Goal: Task Accomplishment & Management: Manage account settings

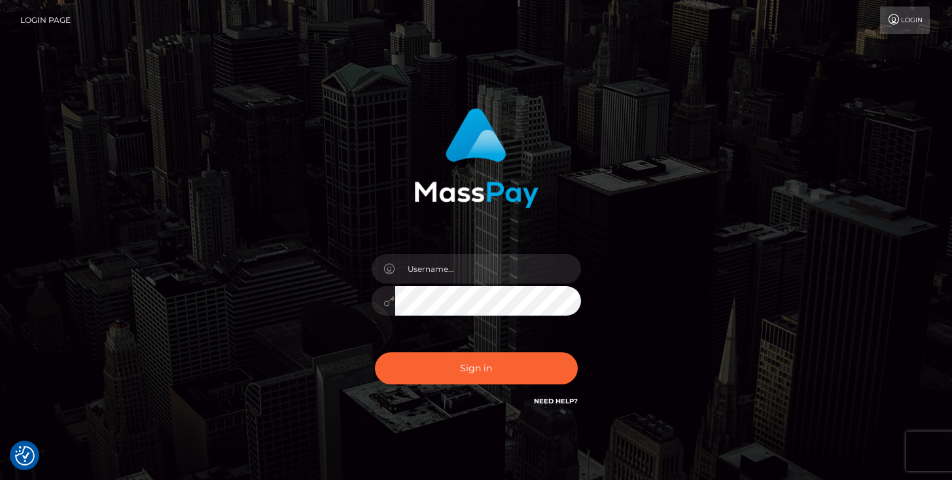
checkbox input "true"
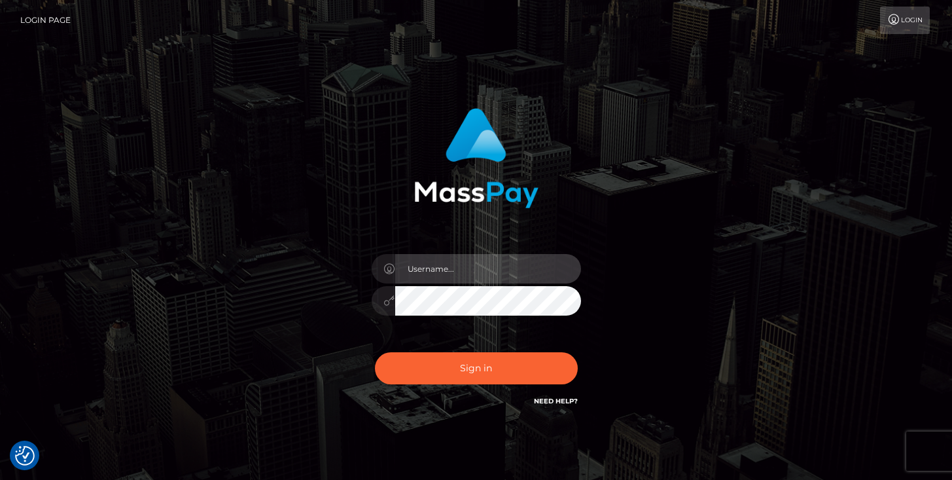
click at [429, 275] on input "text" at bounding box center [488, 268] width 186 height 29
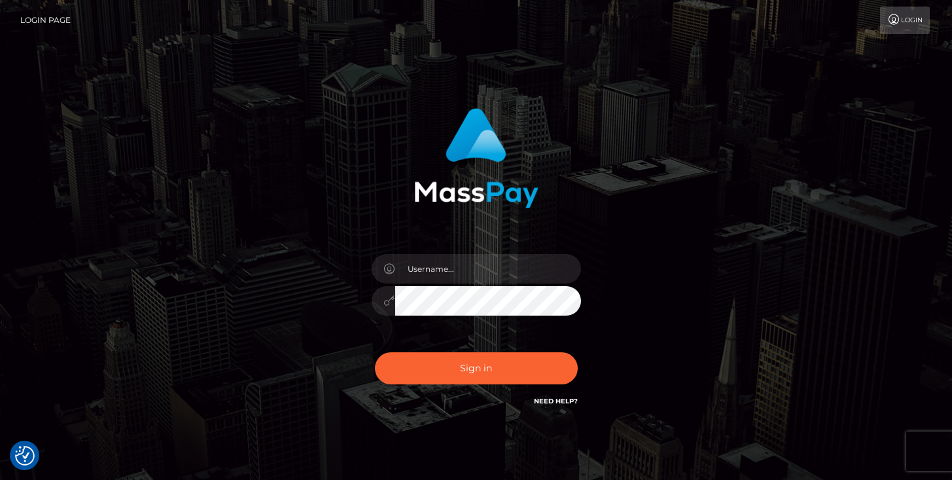
type input "[PERSON_NAME].throne"
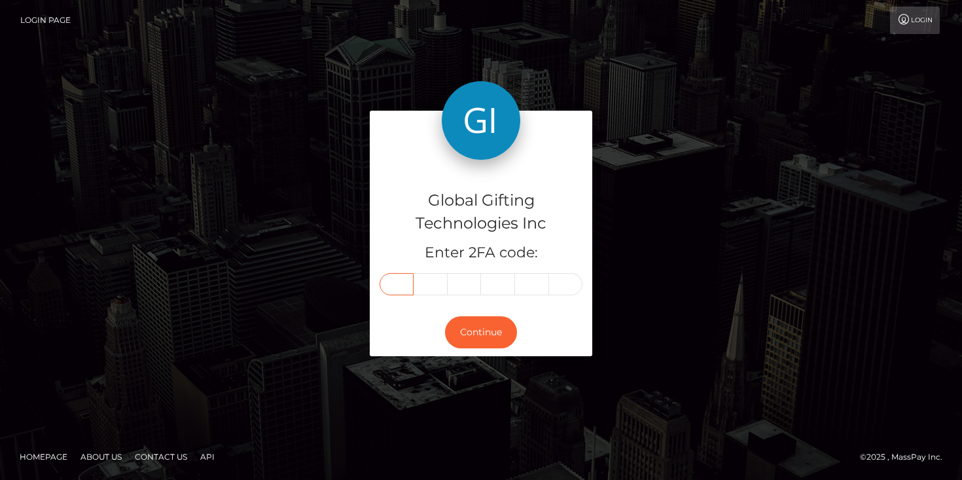
click at [408, 281] on input "text" at bounding box center [396, 284] width 34 height 22
type input "9"
type input "7"
type input "2"
type input "7"
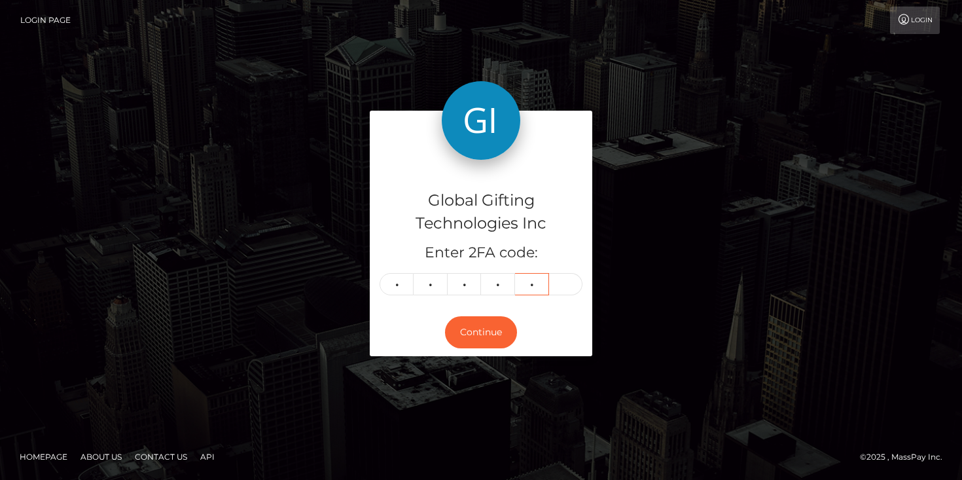
type input "4"
type input "3"
click at [489, 335] on button "Continue" at bounding box center [481, 332] width 72 height 32
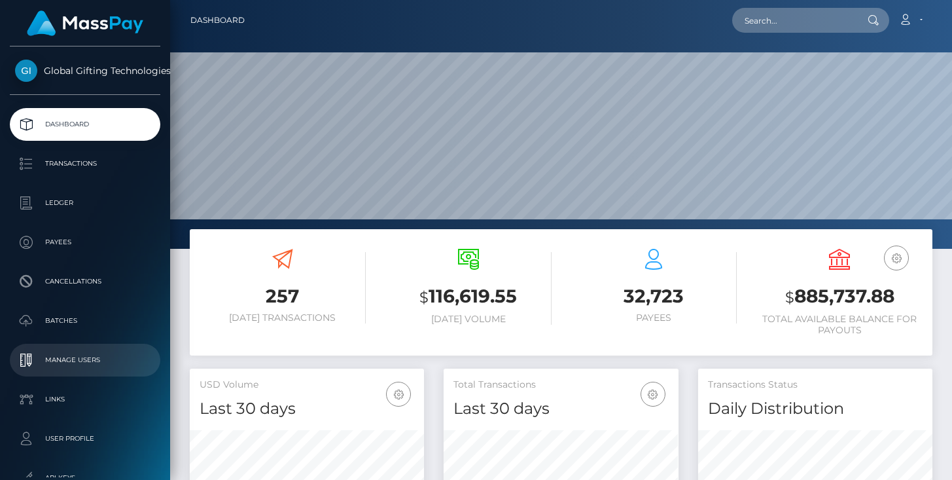
click at [68, 366] on p "Manage Users" at bounding box center [85, 360] width 140 height 20
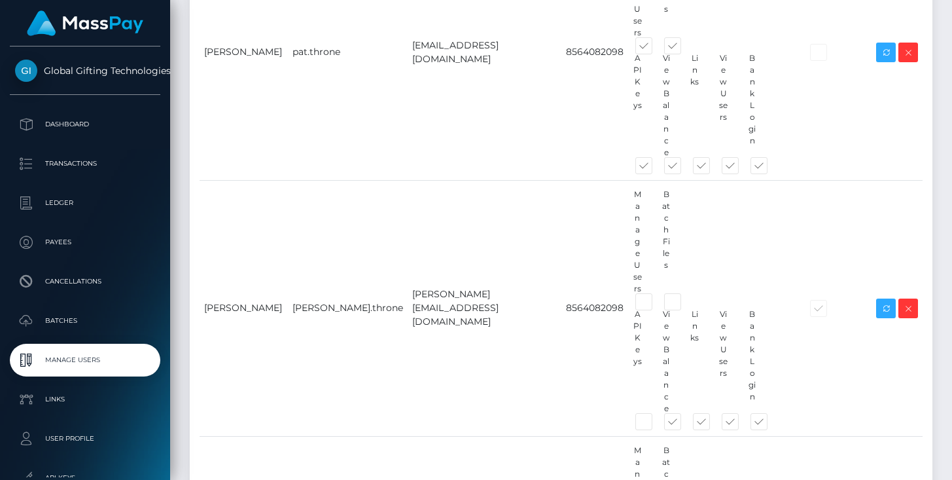
scroll to position [2302, 0]
